Goal: Navigation & Orientation: Understand site structure

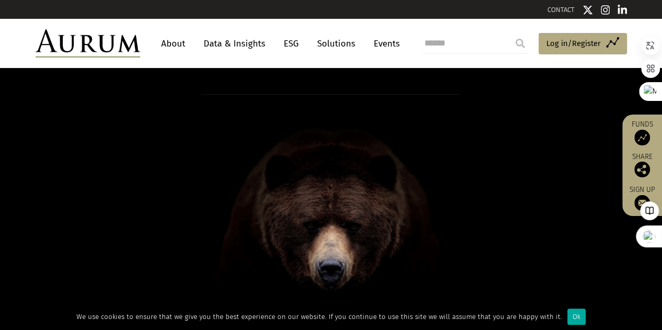
click at [326, 37] on link "Solutions" at bounding box center [336, 43] width 49 height 19
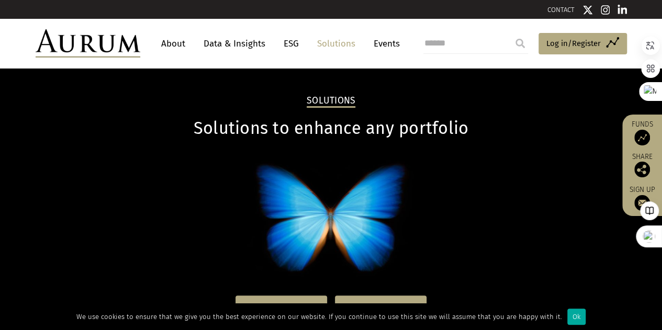
click at [175, 45] on link "About" at bounding box center [173, 43] width 35 height 19
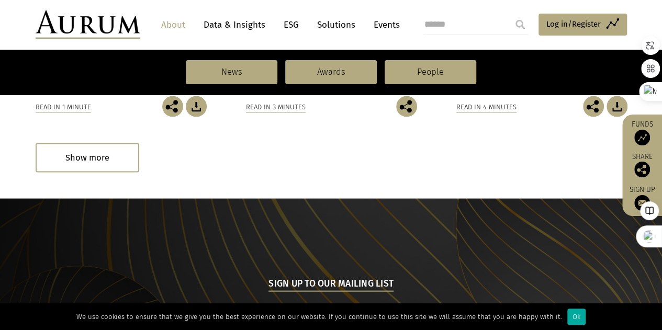
scroll to position [995, 0]
